Goal: Task Accomplishment & Management: Use online tool/utility

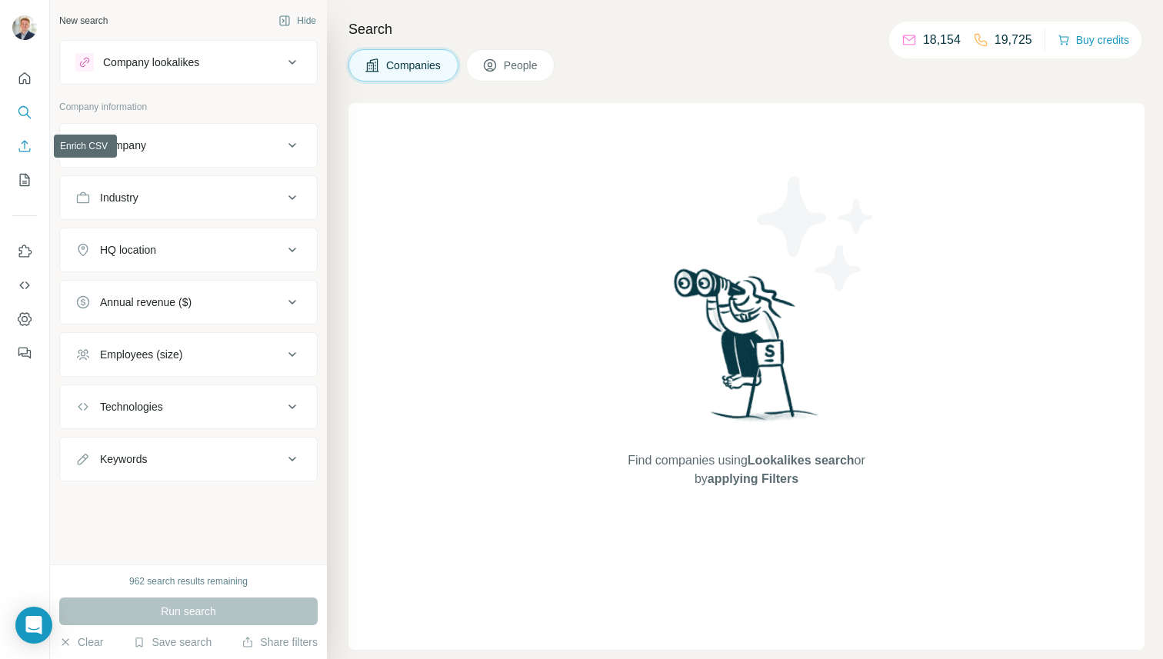
click at [23, 151] on icon "Enrich CSV" at bounding box center [24, 146] width 15 height 15
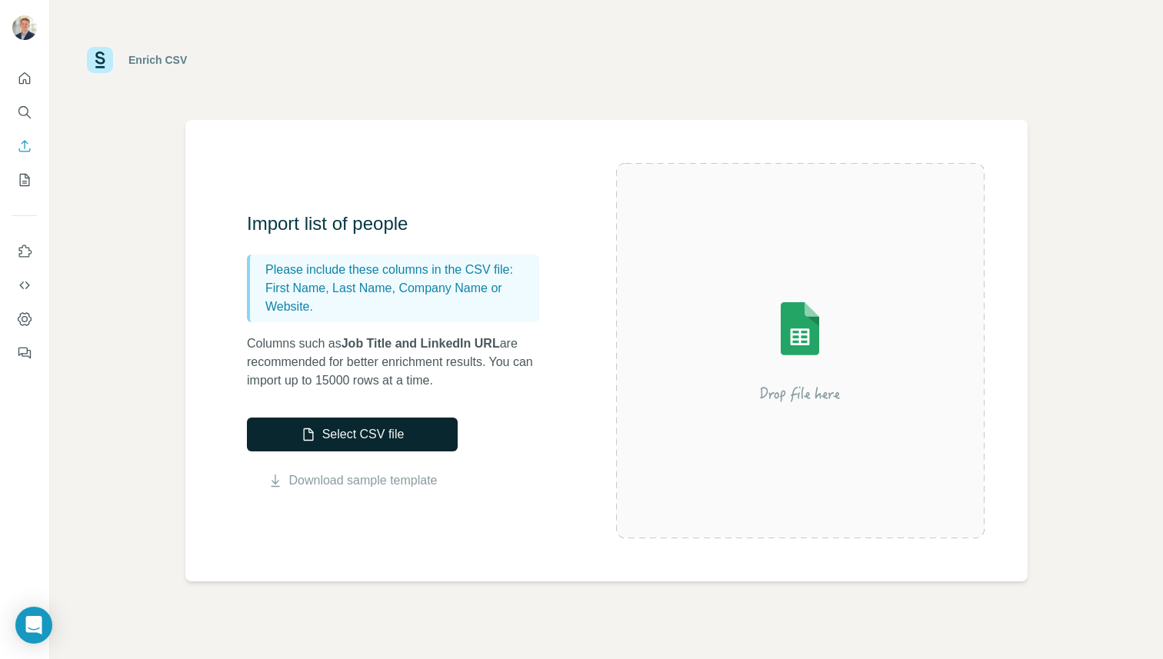
click at [414, 431] on button "Select CSV file" at bounding box center [352, 435] width 211 height 34
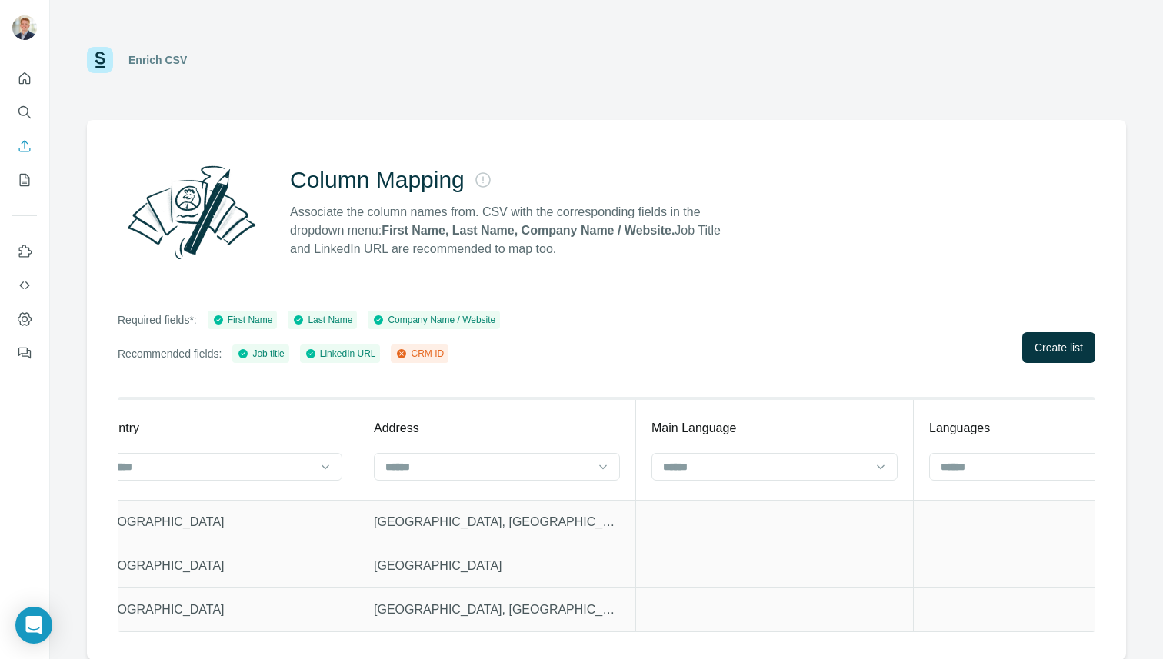
scroll to position [0, 3430]
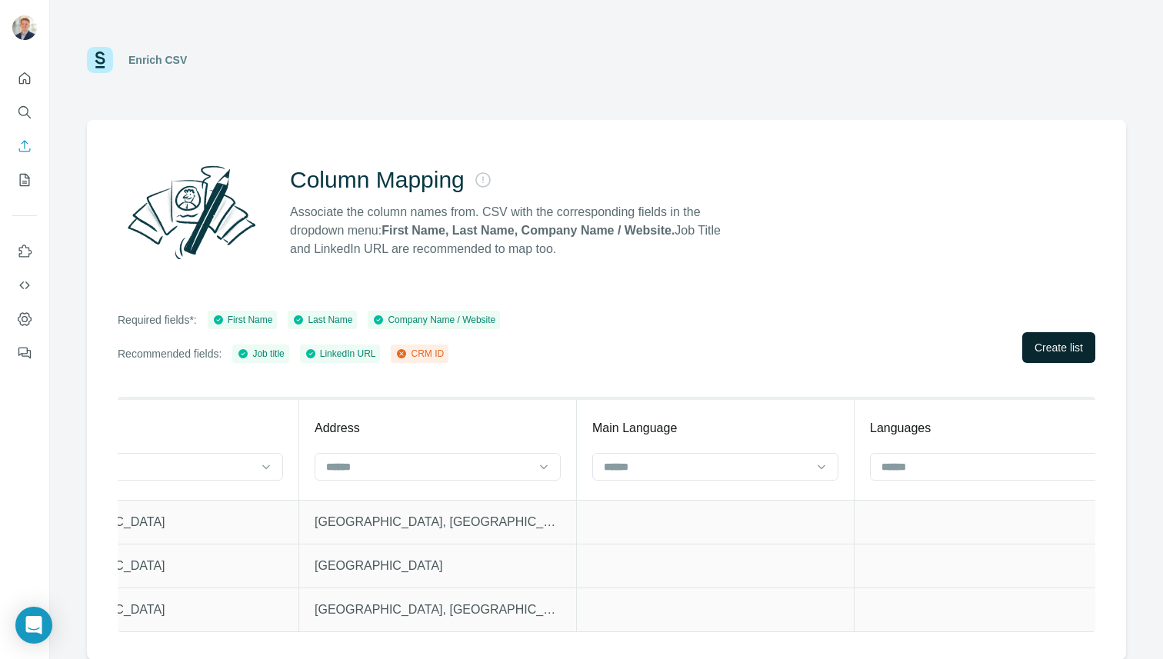
click at [1061, 351] on span "Create list" at bounding box center [1059, 347] width 48 height 15
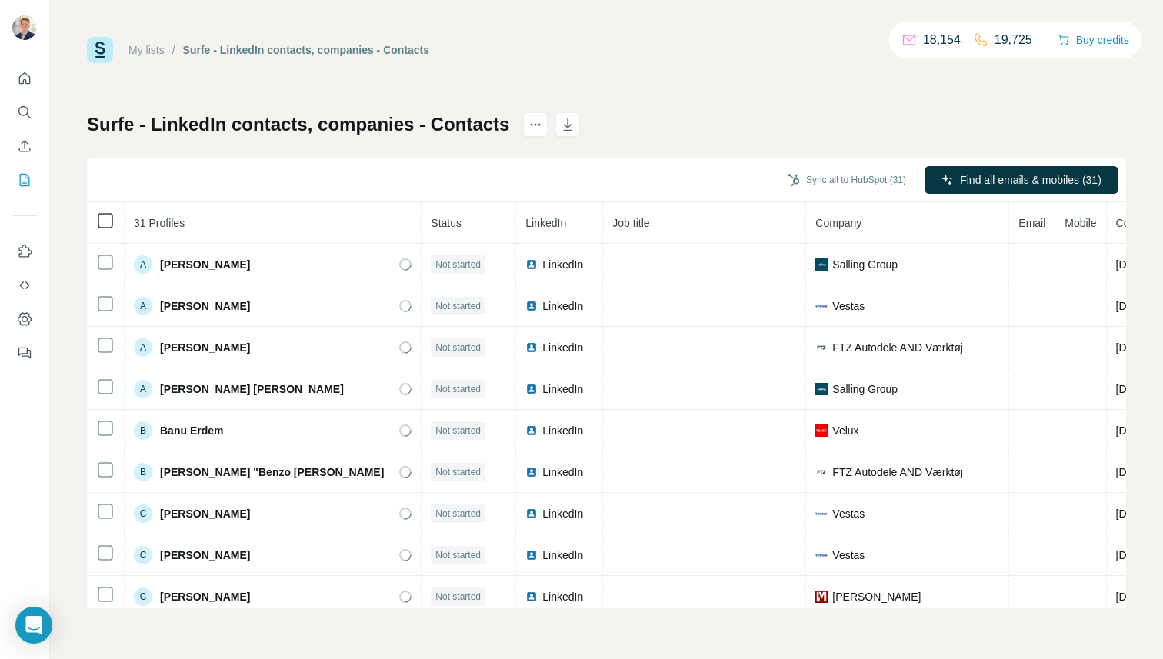
click at [101, 212] on icon at bounding box center [105, 221] width 18 height 18
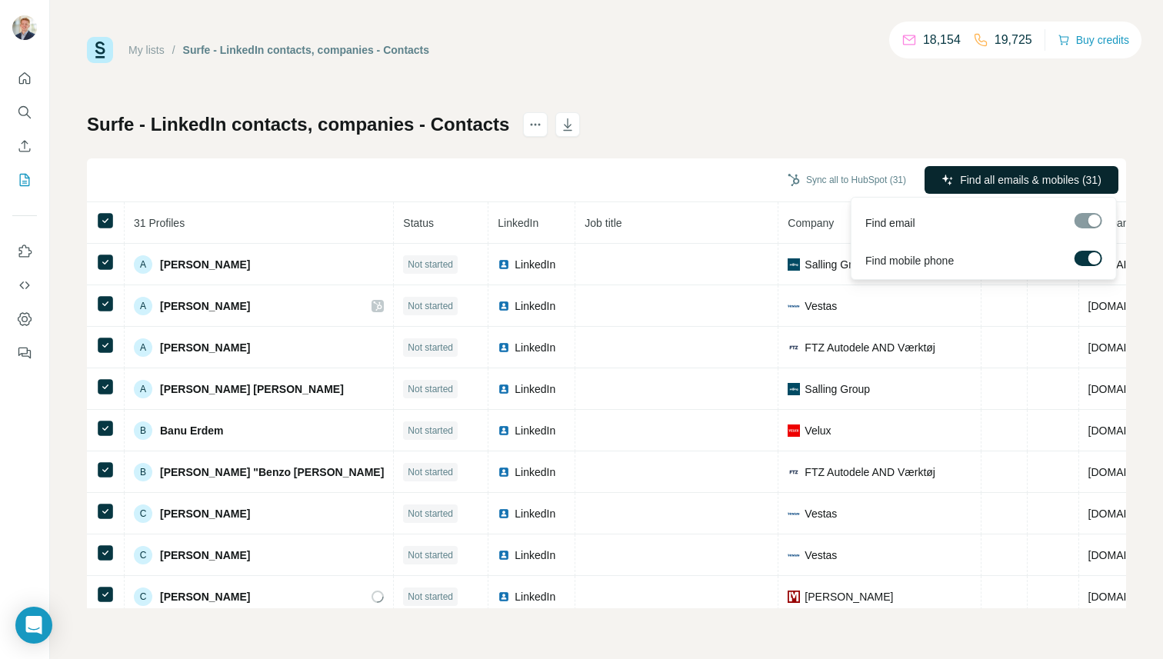
click at [1041, 176] on span "Find all emails & mobiles (31)" at bounding box center [1031, 179] width 142 height 15
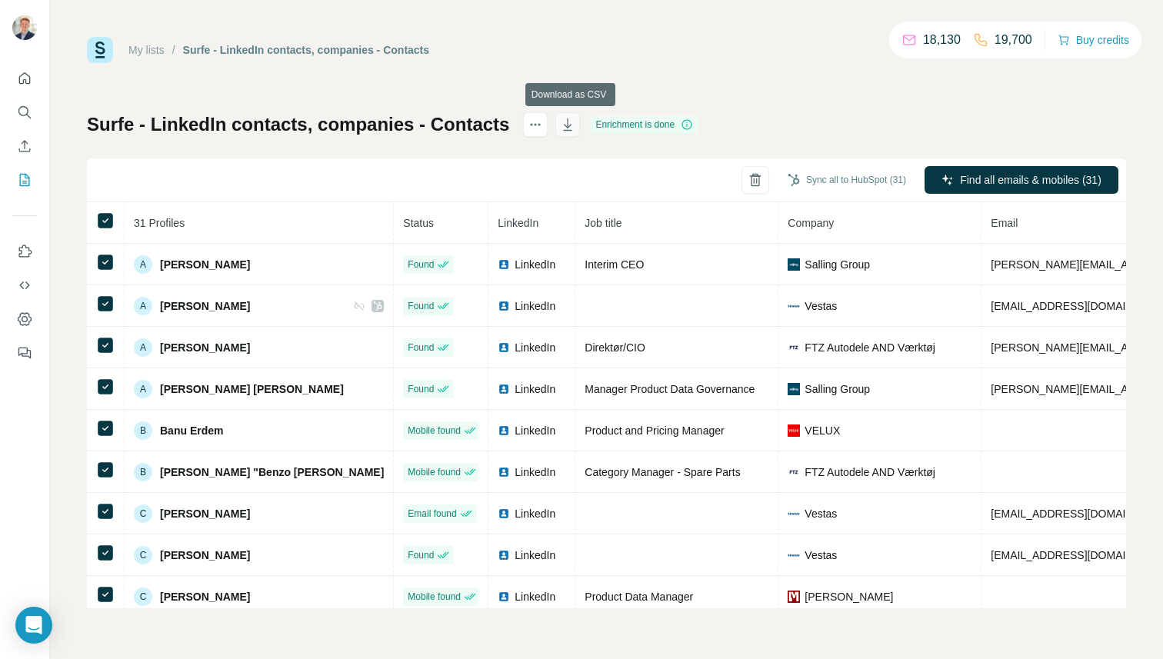
click at [576, 123] on icon "button" at bounding box center [567, 124] width 15 height 15
click at [543, 124] on icon "actions" at bounding box center [535, 124] width 15 height 15
click at [553, 155] on icon at bounding box center [547, 157] width 15 height 15
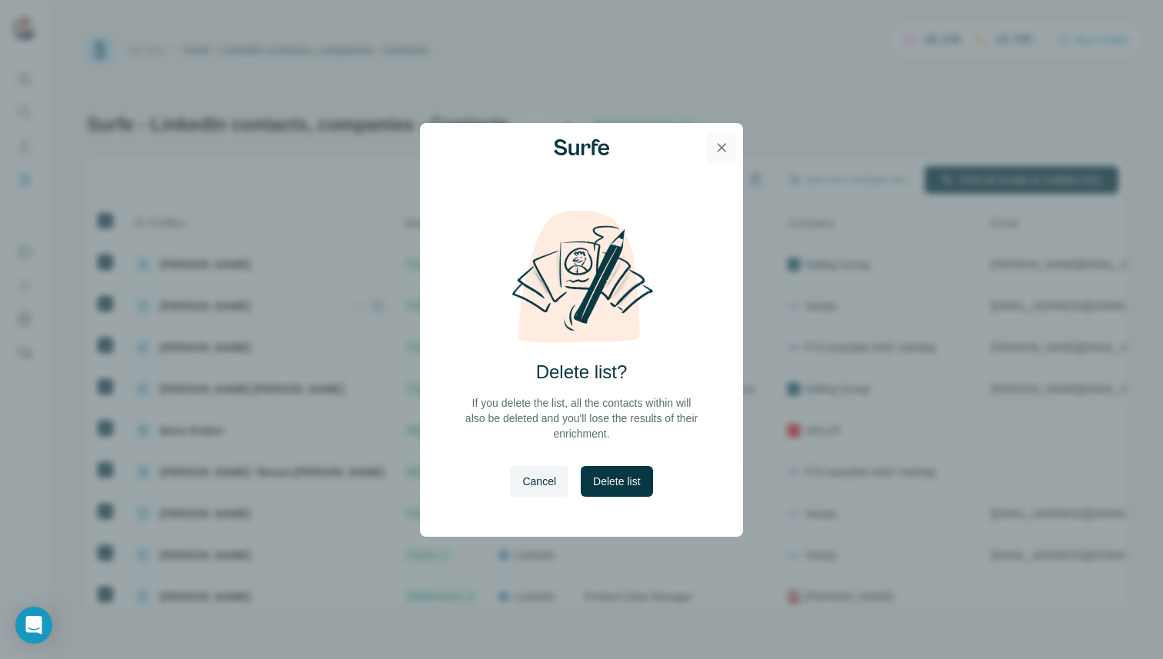
click at [723, 140] on icon "button" at bounding box center [721, 147] width 15 height 15
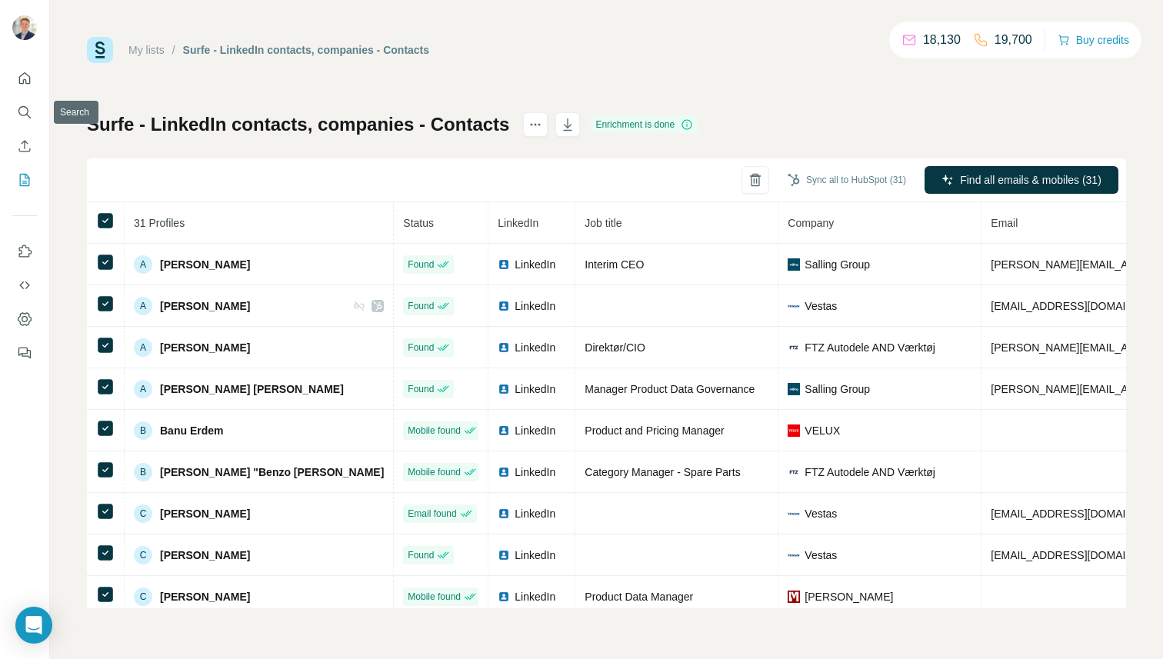
click at [23, 81] on icon "Quick start" at bounding box center [25, 78] width 12 height 12
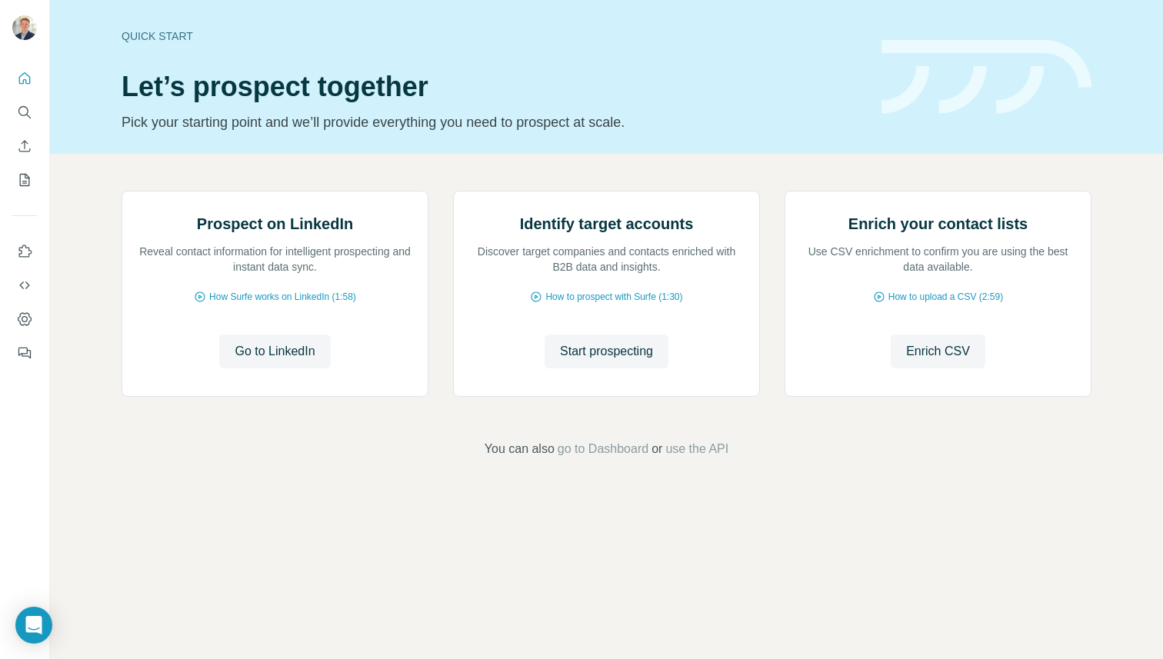
scroll to position [5, 0]
click at [611, 459] on span "go to Dashboard" at bounding box center [603, 449] width 91 height 18
